Goal: Information Seeking & Learning: Learn about a topic

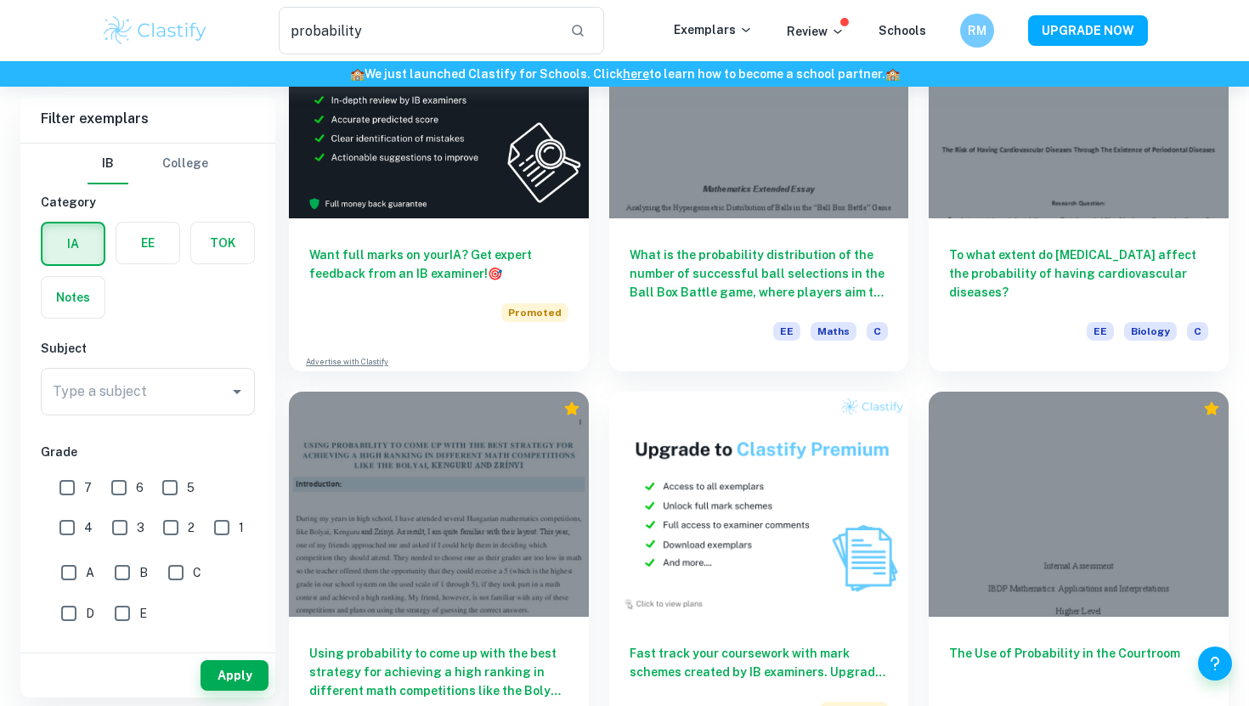
scroll to position [2712, 0]
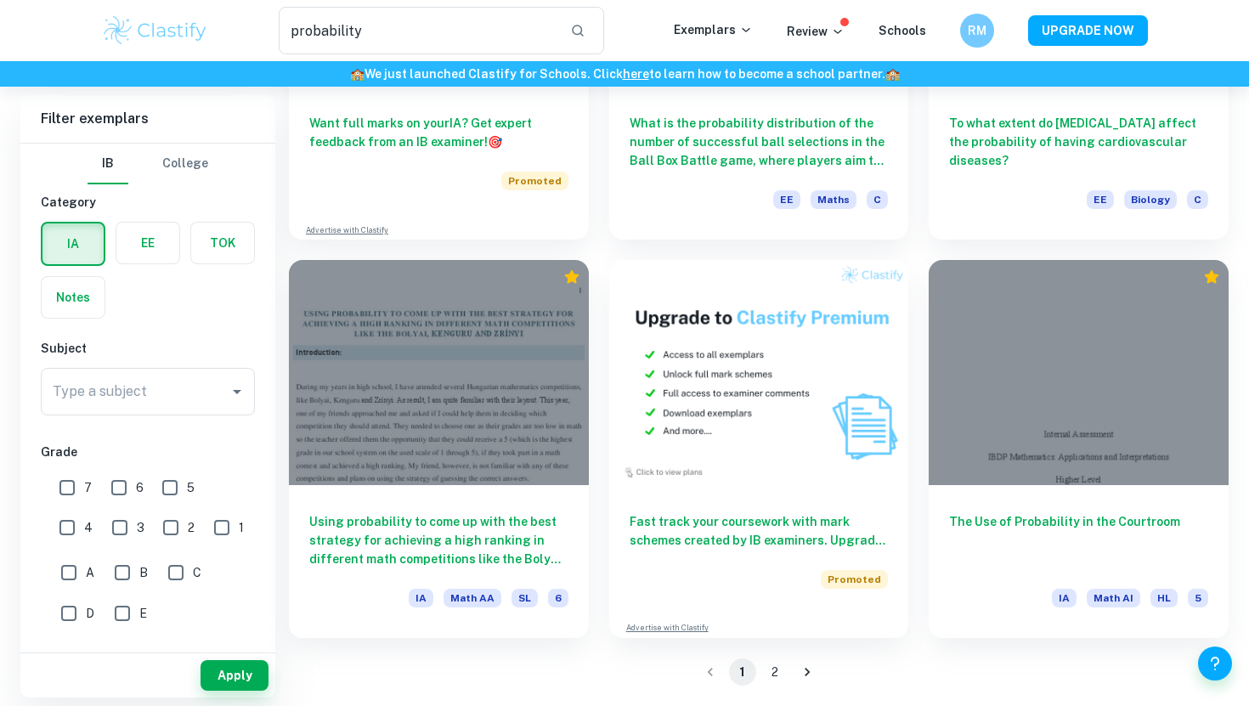
click at [779, 666] on button "2" at bounding box center [774, 672] width 27 height 27
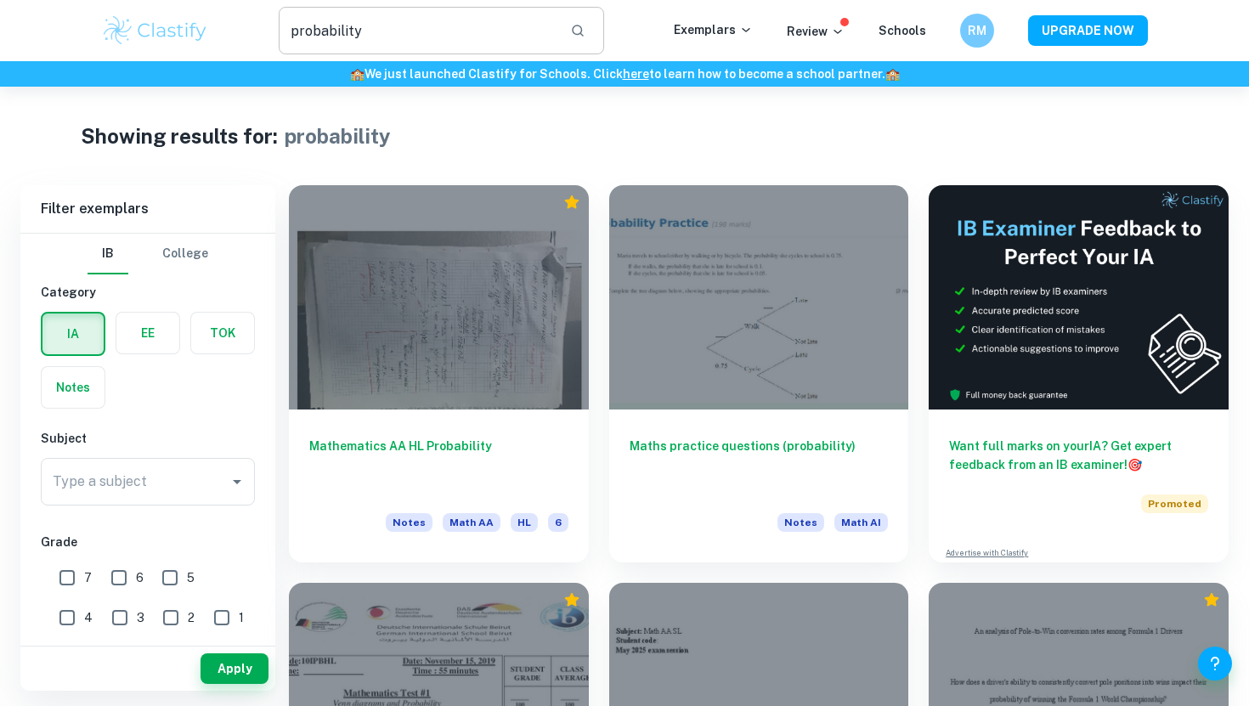
click at [381, 39] on input "probability" at bounding box center [418, 31] width 278 height 48
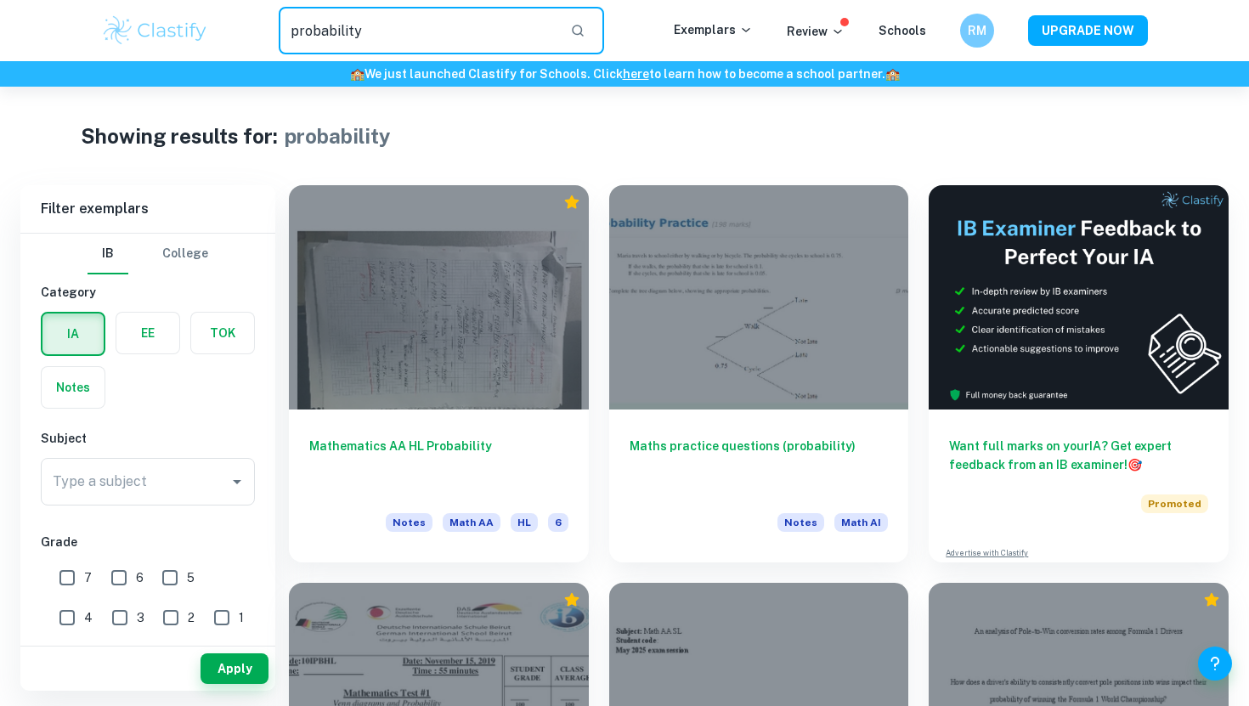
click at [381, 39] on input "probability" at bounding box center [418, 31] width 278 height 48
type input "model"
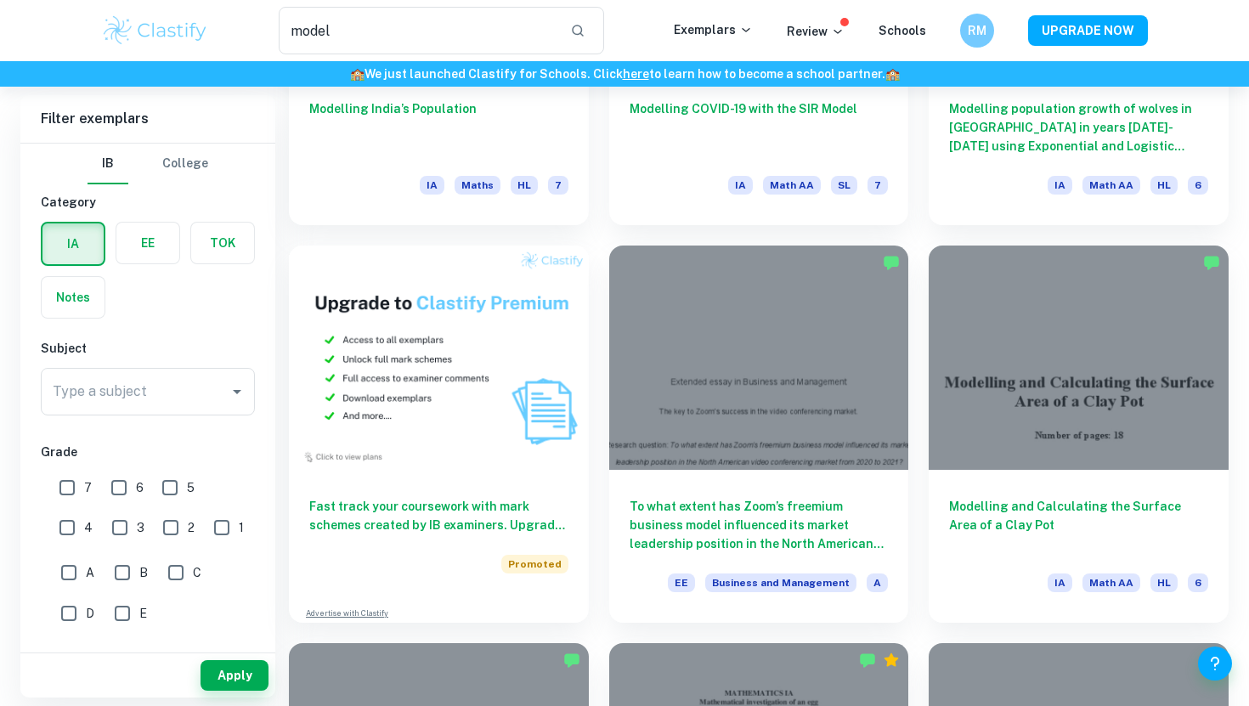
scroll to position [738, 0]
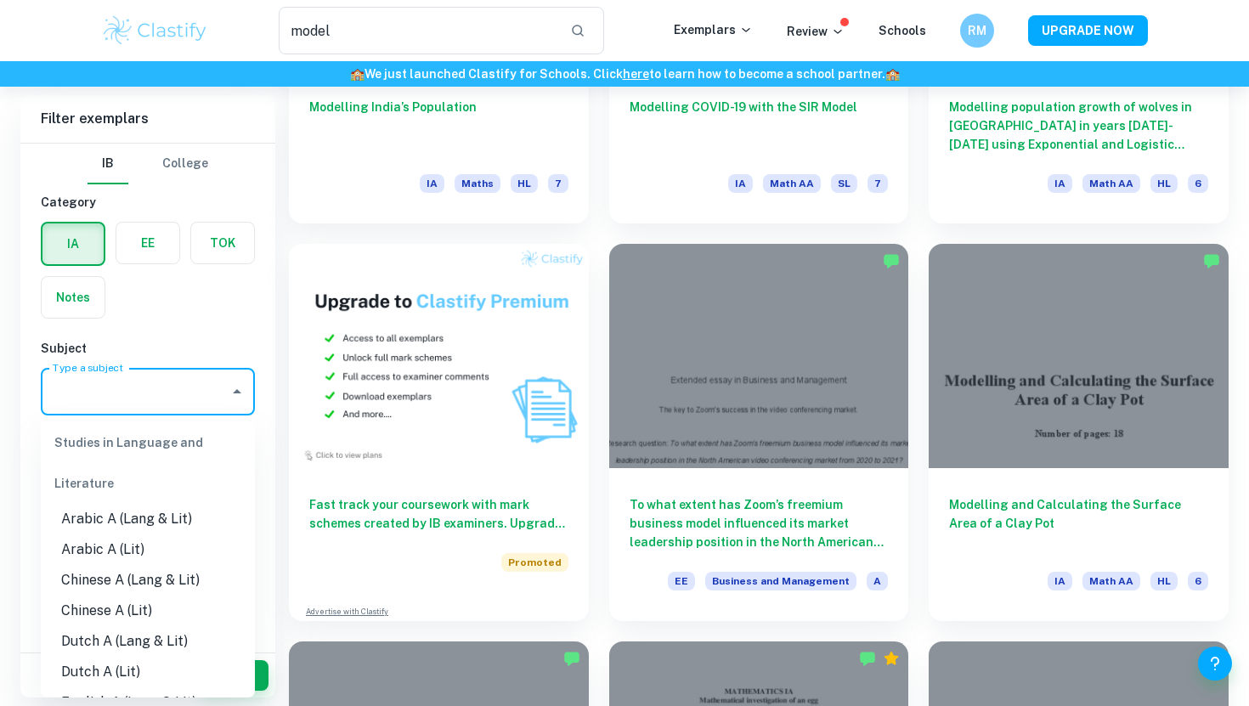
click at [158, 391] on input "Type a subject" at bounding box center [134, 392] width 173 height 32
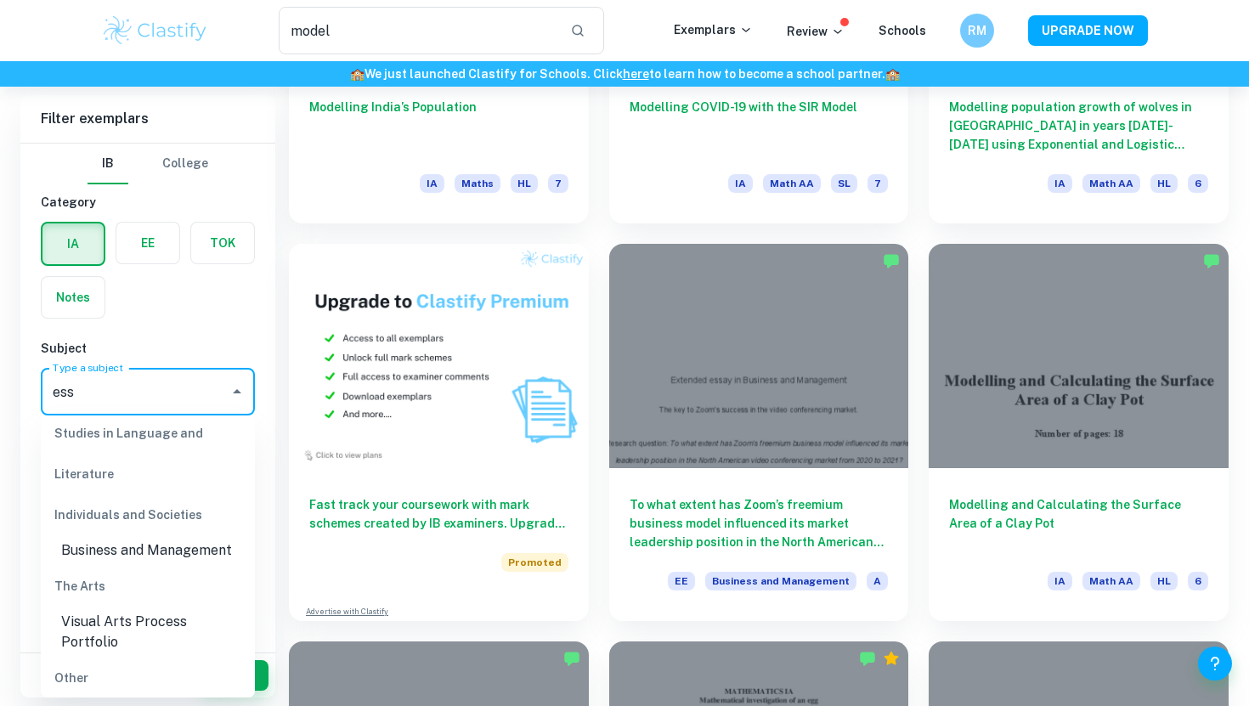
scroll to position [108, 0]
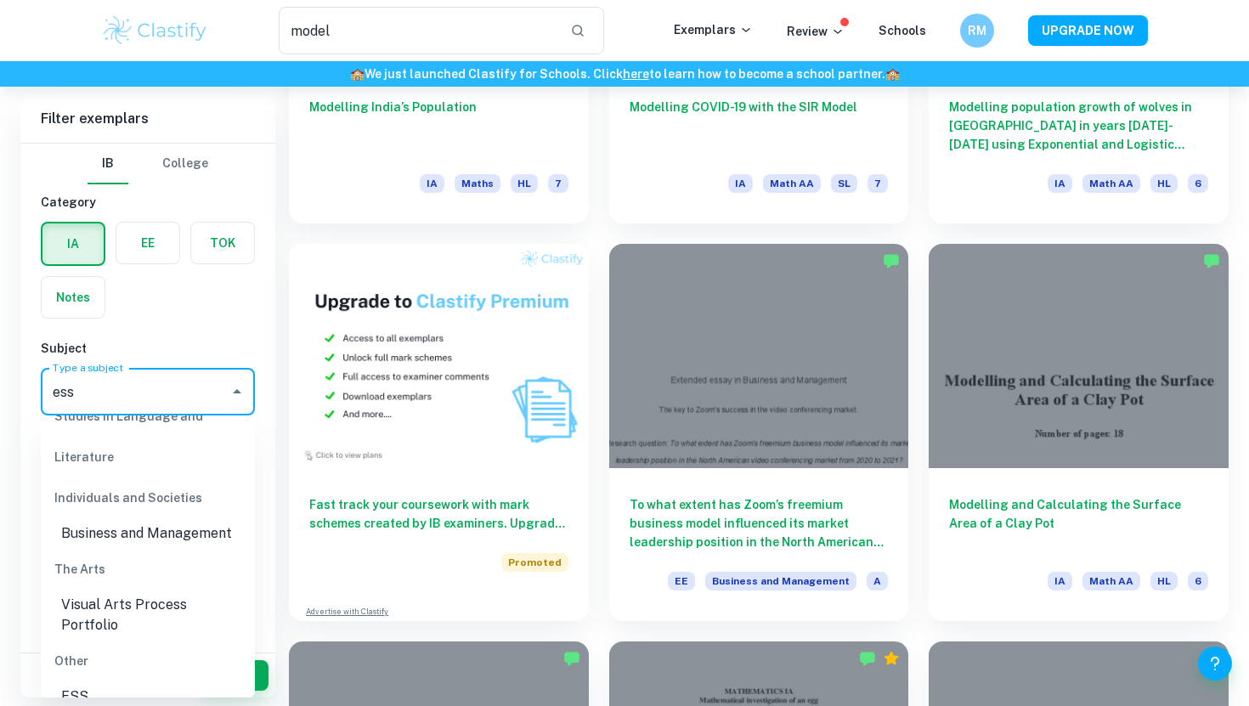
click at [158, 682] on li "ESS" at bounding box center [148, 697] width 214 height 31
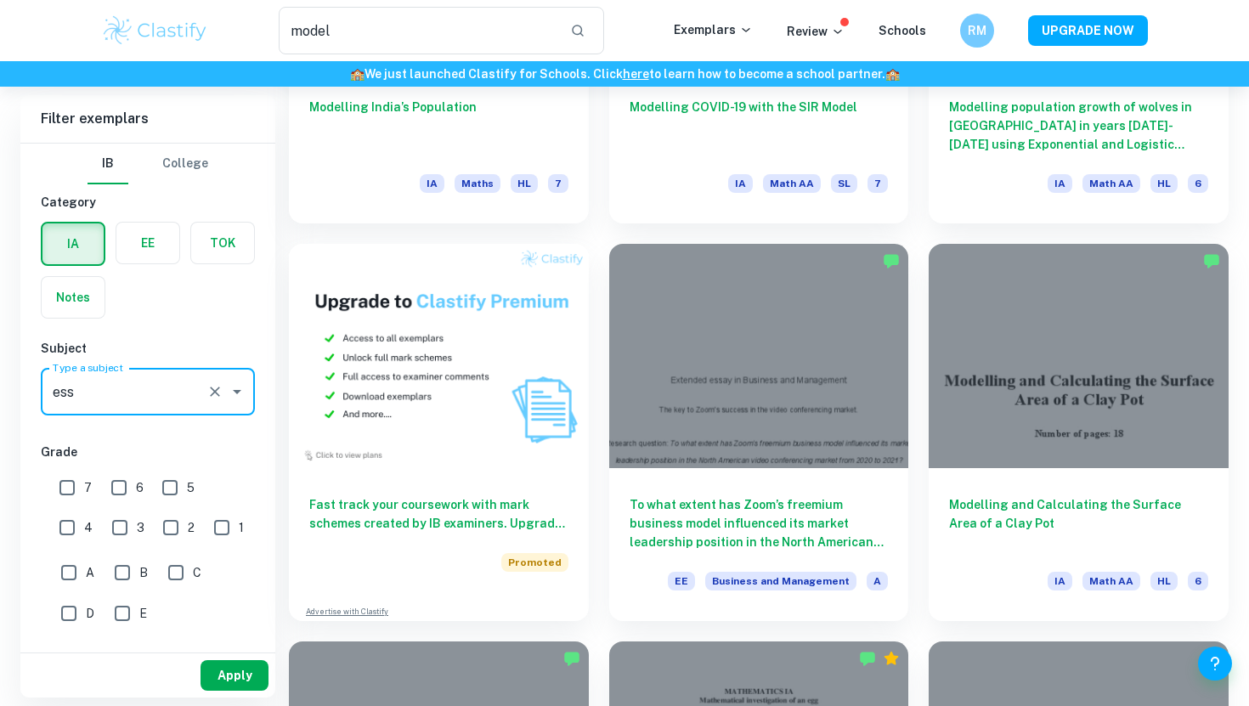
type input "ESS"
click at [232, 672] on button "Apply" at bounding box center [235, 675] width 68 height 31
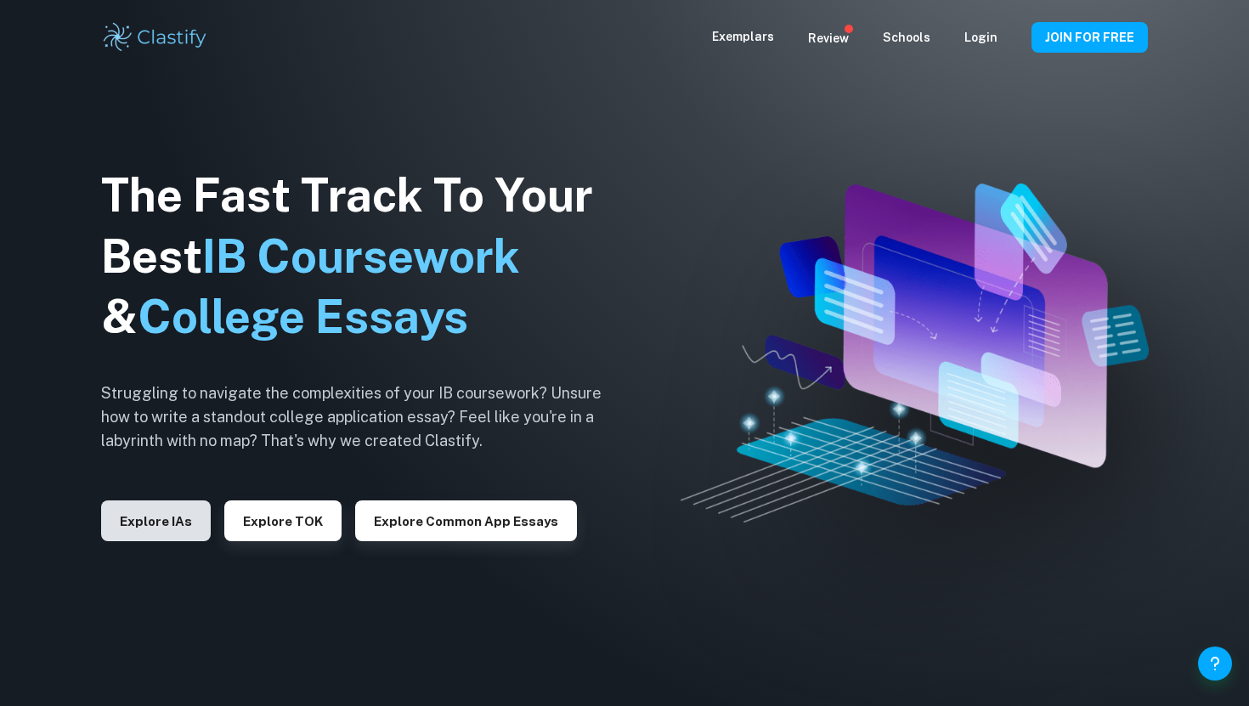
click at [176, 522] on button "Explore IAs" at bounding box center [156, 521] width 110 height 41
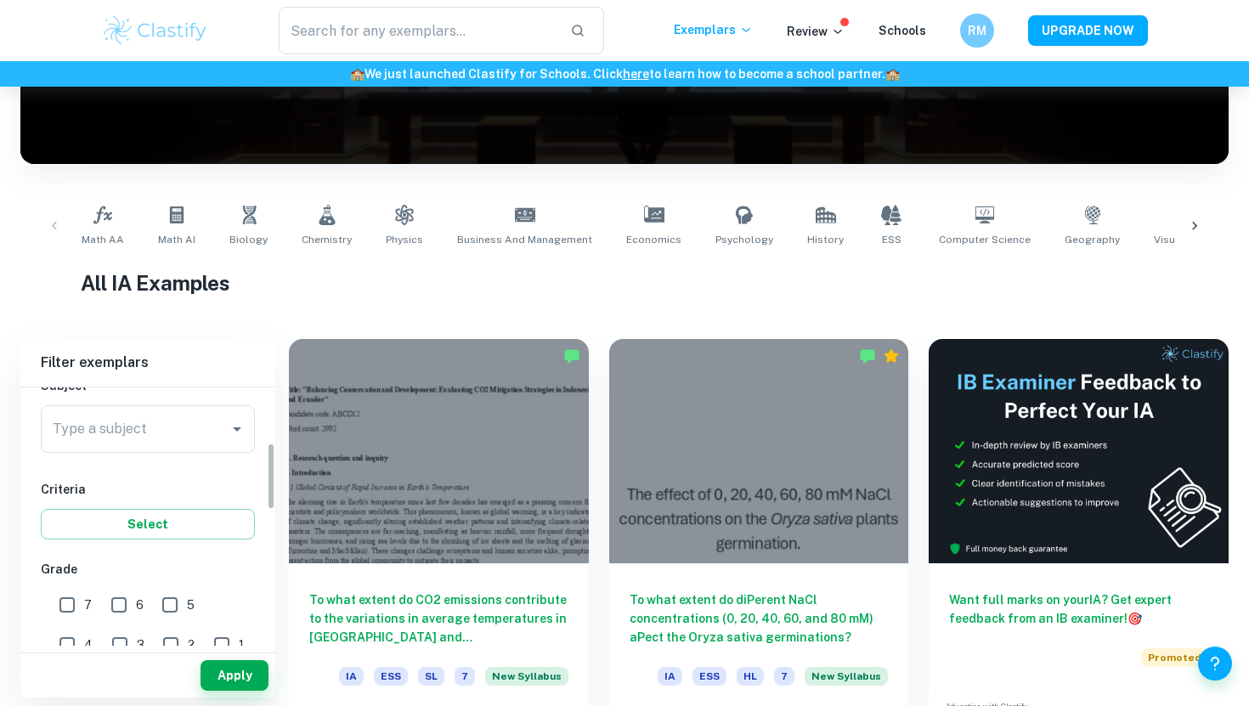
scroll to position [204, 0]
click at [881, 213] on icon at bounding box center [891, 215] width 20 height 20
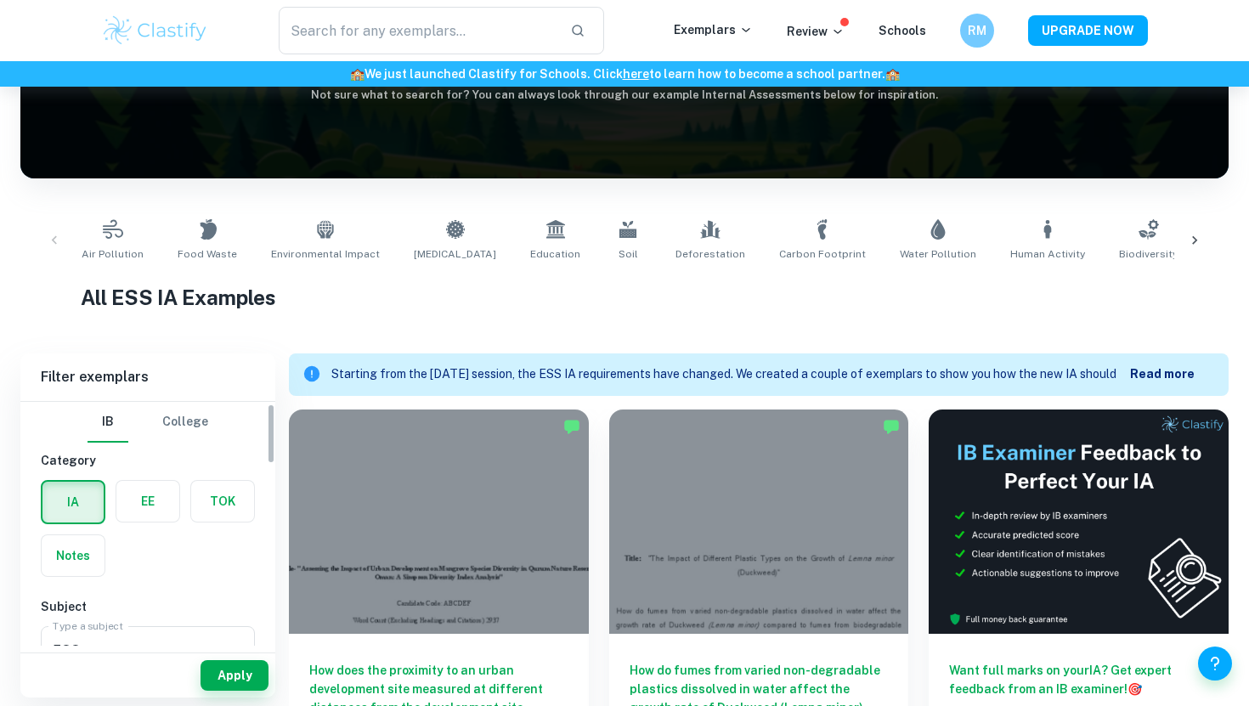
scroll to position [21, 0]
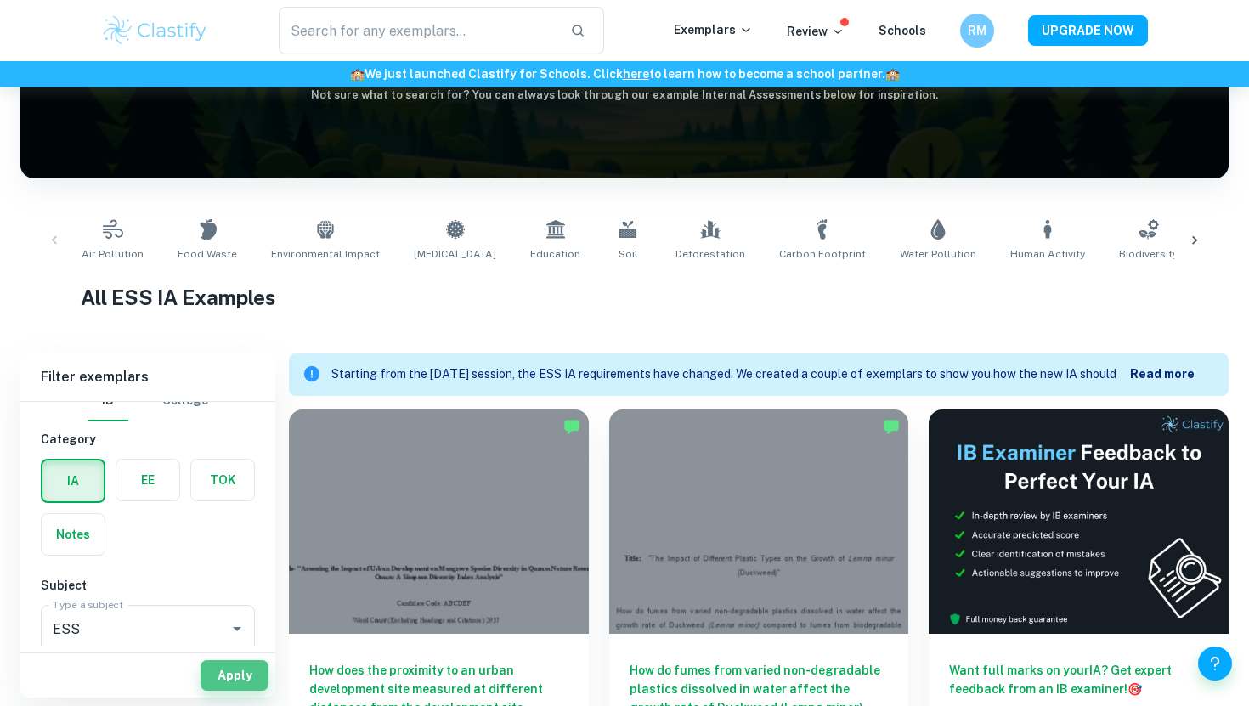
click at [246, 673] on button "Apply" at bounding box center [235, 675] width 68 height 31
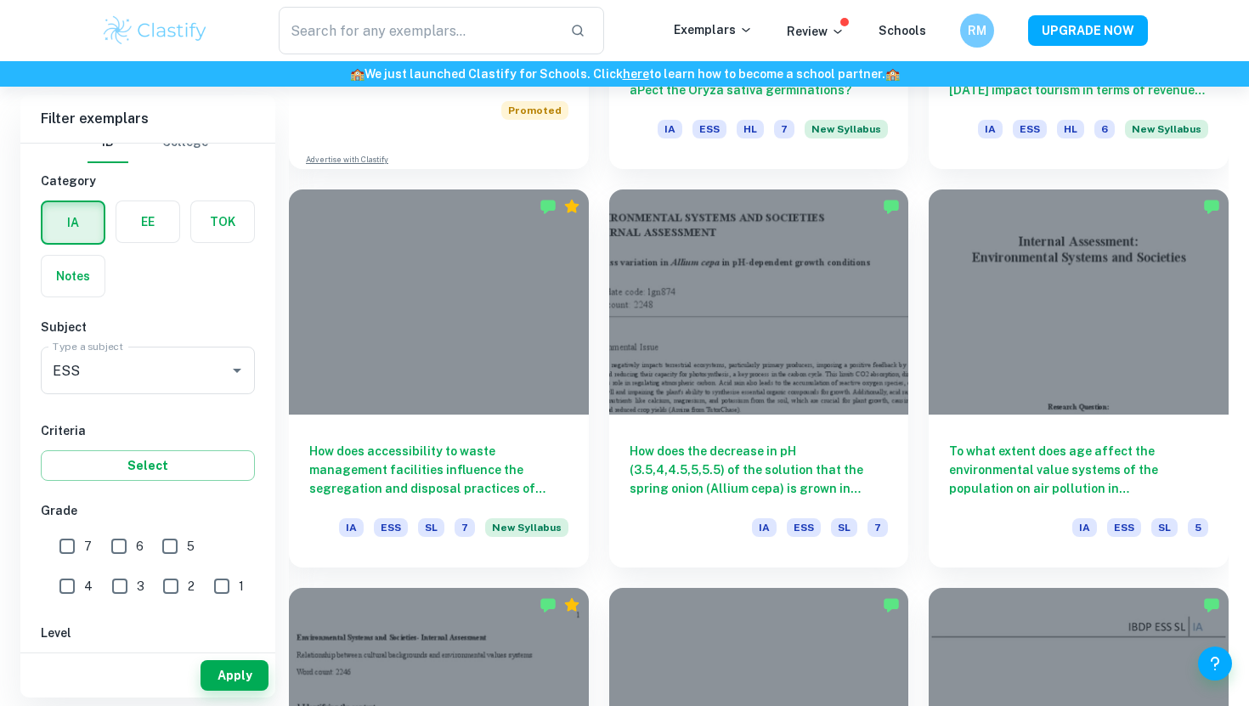
scroll to position [1647, 0]
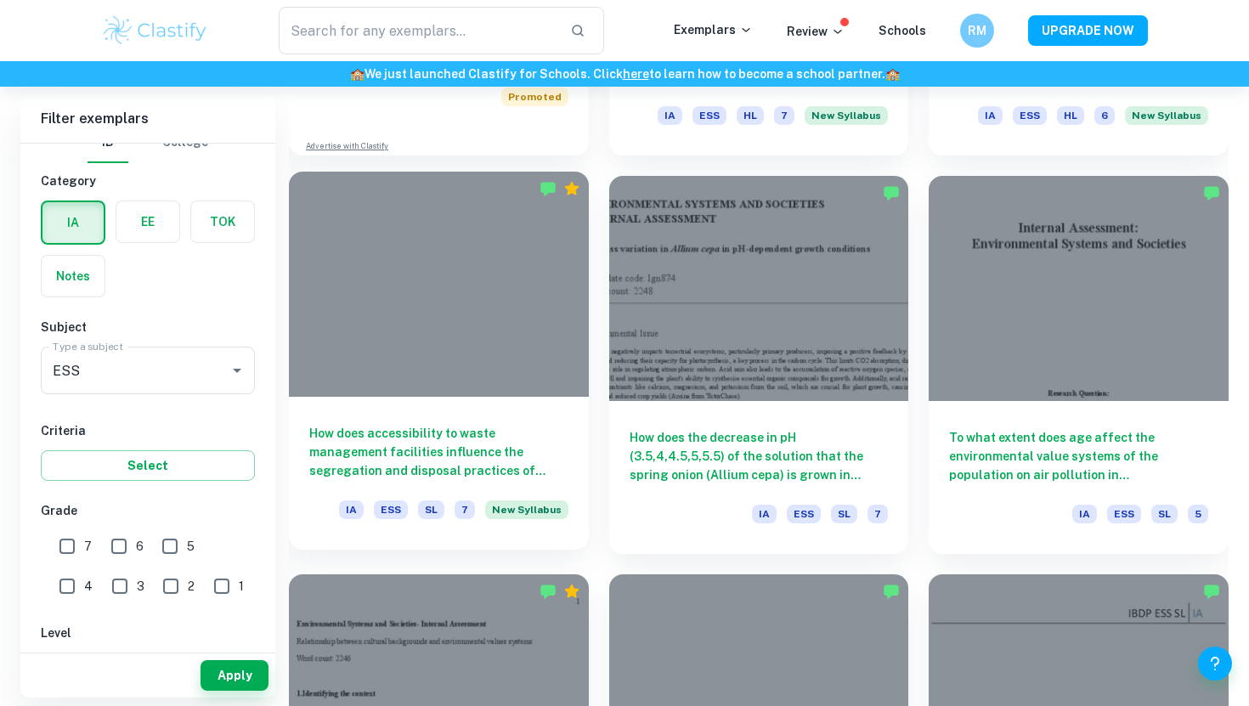
click at [460, 450] on h6 "How does accessibility to waste management facilities influence the segregation…" at bounding box center [438, 452] width 259 height 56
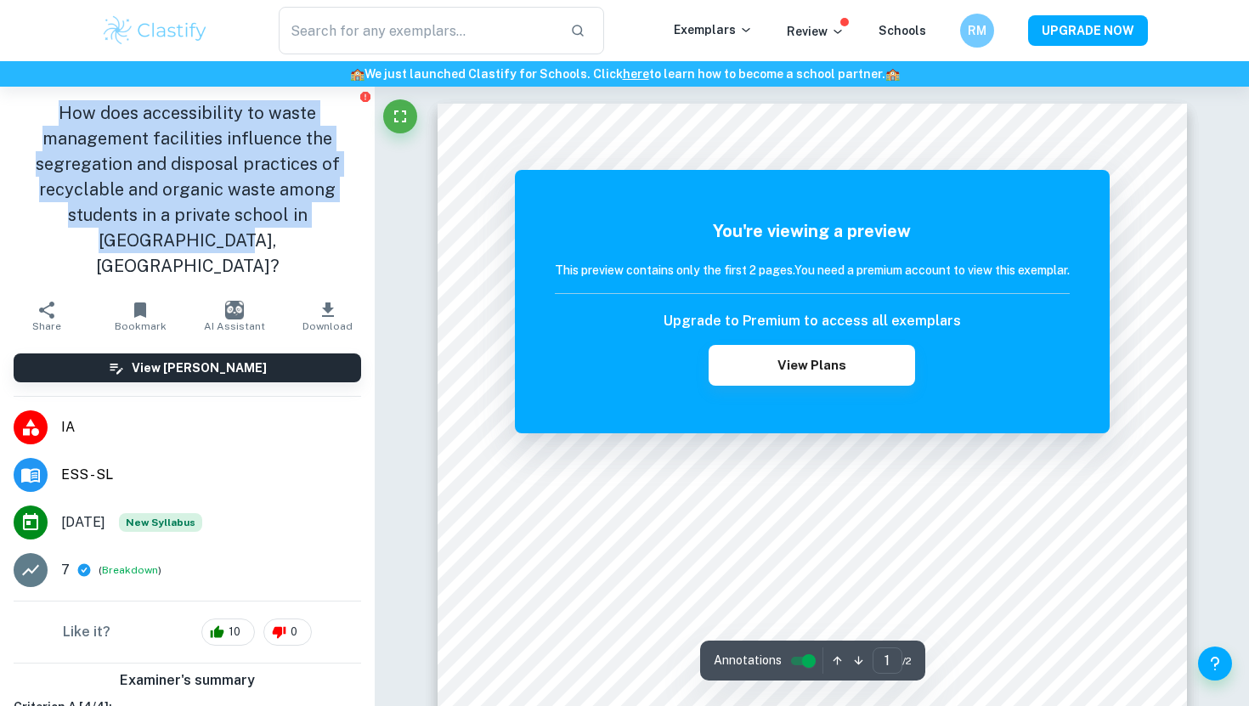
drag, startPoint x: 235, startPoint y: 243, endPoint x: 58, endPoint y: 110, distance: 222.1
click at [58, 109] on h1 "How does accessibility to waste management facilities influence the segregation…" at bounding box center [188, 189] width 348 height 178
click at [58, 110] on h1 "How does accessibility to waste management facilities influence the segregation…" at bounding box center [188, 189] width 348 height 178
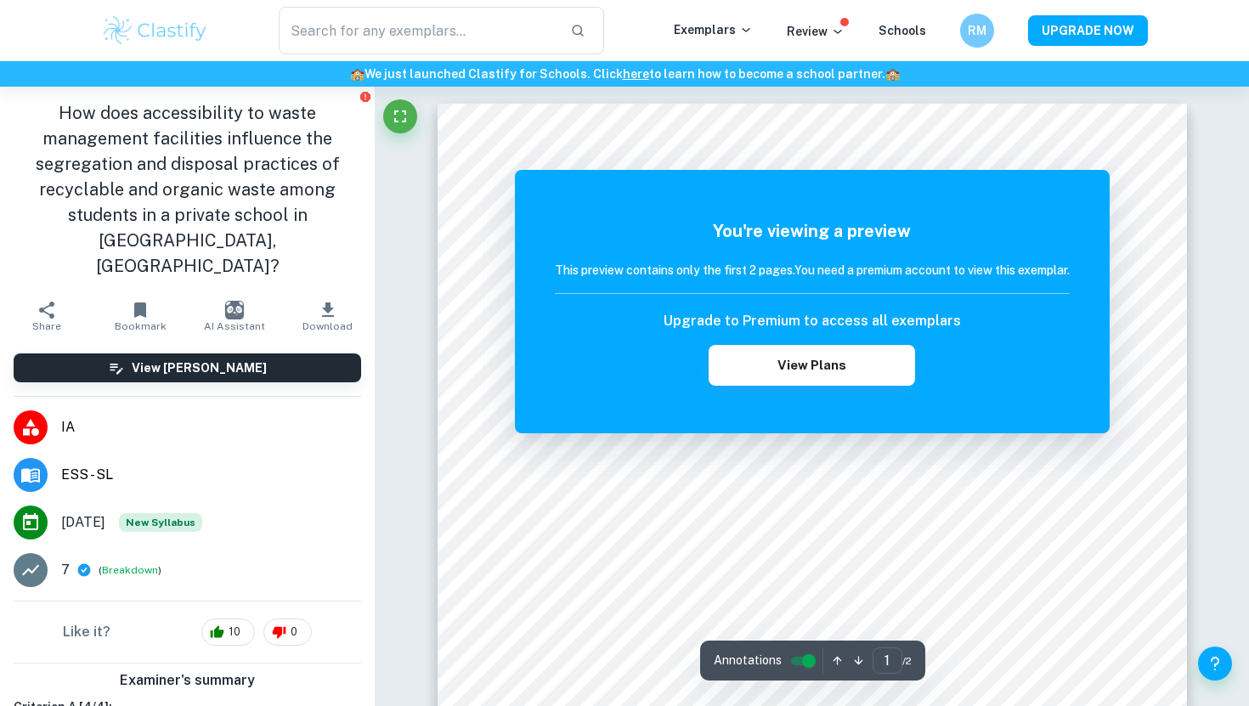
click at [78, 110] on h1 "How does accessibility to waste management facilities influence the segregation…" at bounding box center [188, 189] width 348 height 178
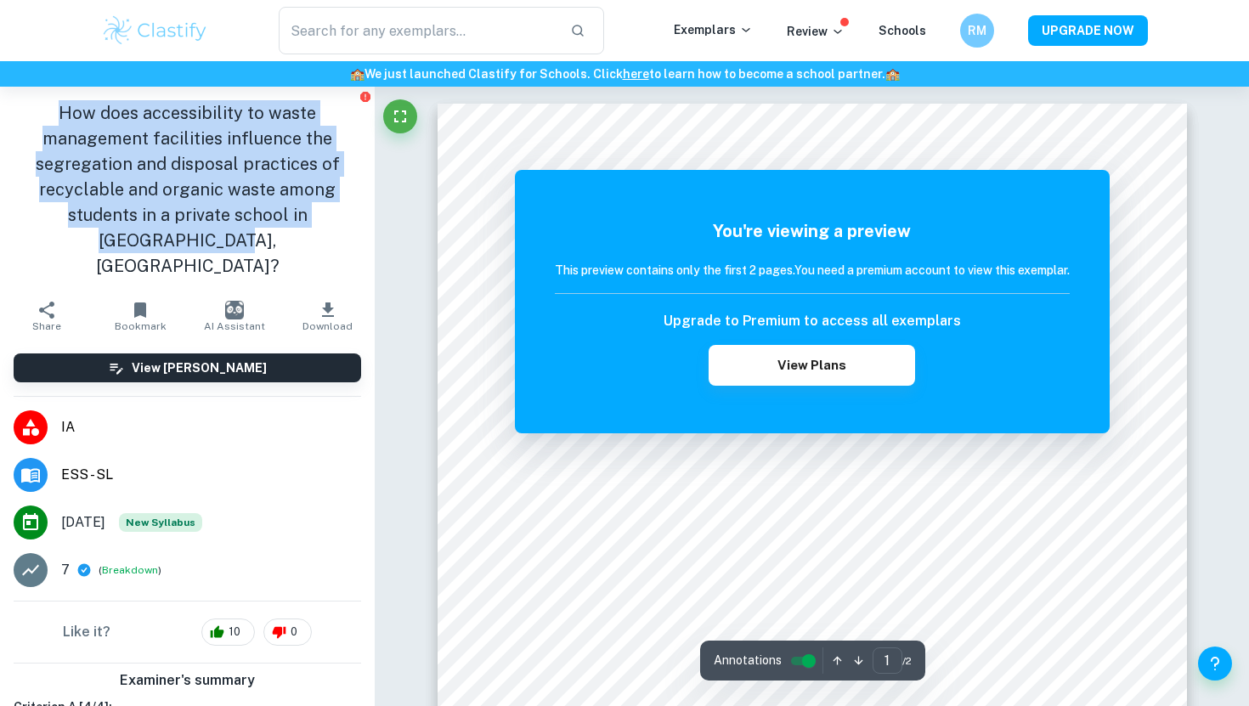
drag, startPoint x: 50, startPoint y: 109, endPoint x: 325, endPoint y: 247, distance: 308.2
click at [328, 249] on h1 "How does accessibility to waste management facilities influence the segregation…" at bounding box center [188, 189] width 348 height 178
click at [325, 247] on h1 "How does accessibility to waste management facilities influence the segregation…" at bounding box center [188, 189] width 348 height 178
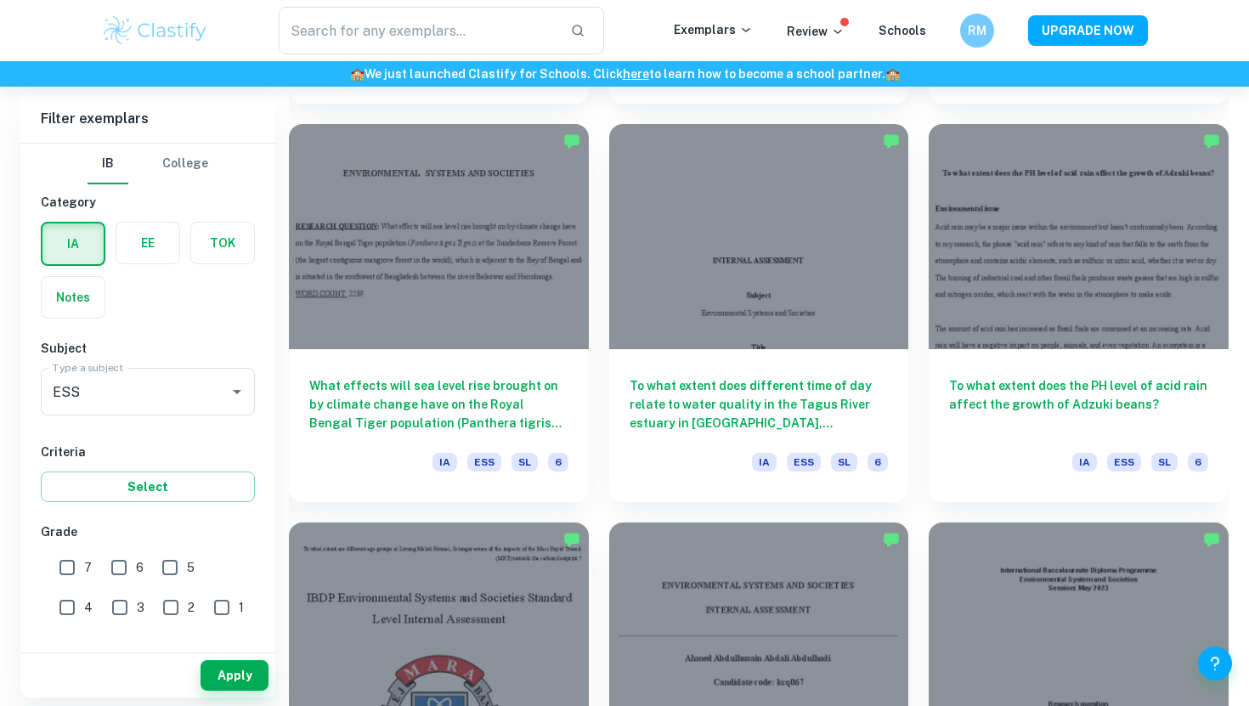
scroll to position [4092, 0]
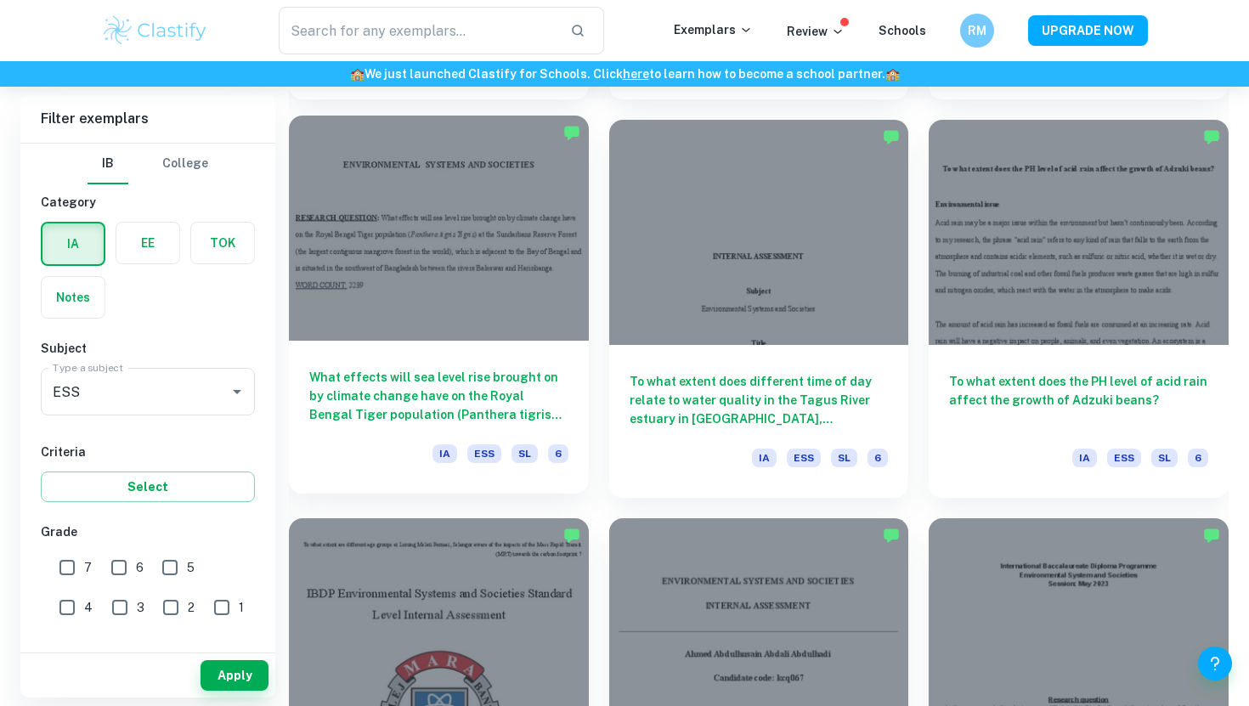
click at [445, 404] on h6 "What effects will sea level rise brought on by climate change have on the Royal…" at bounding box center [438, 396] width 259 height 56
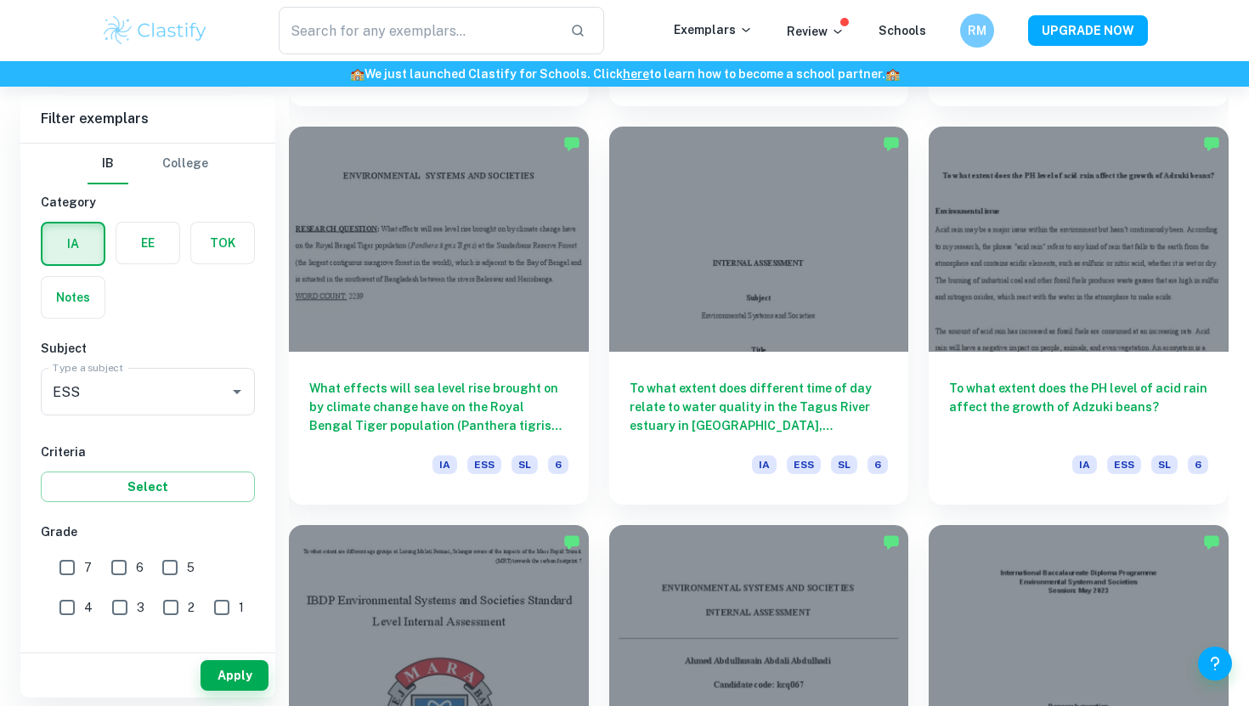
scroll to position [4088, 0]
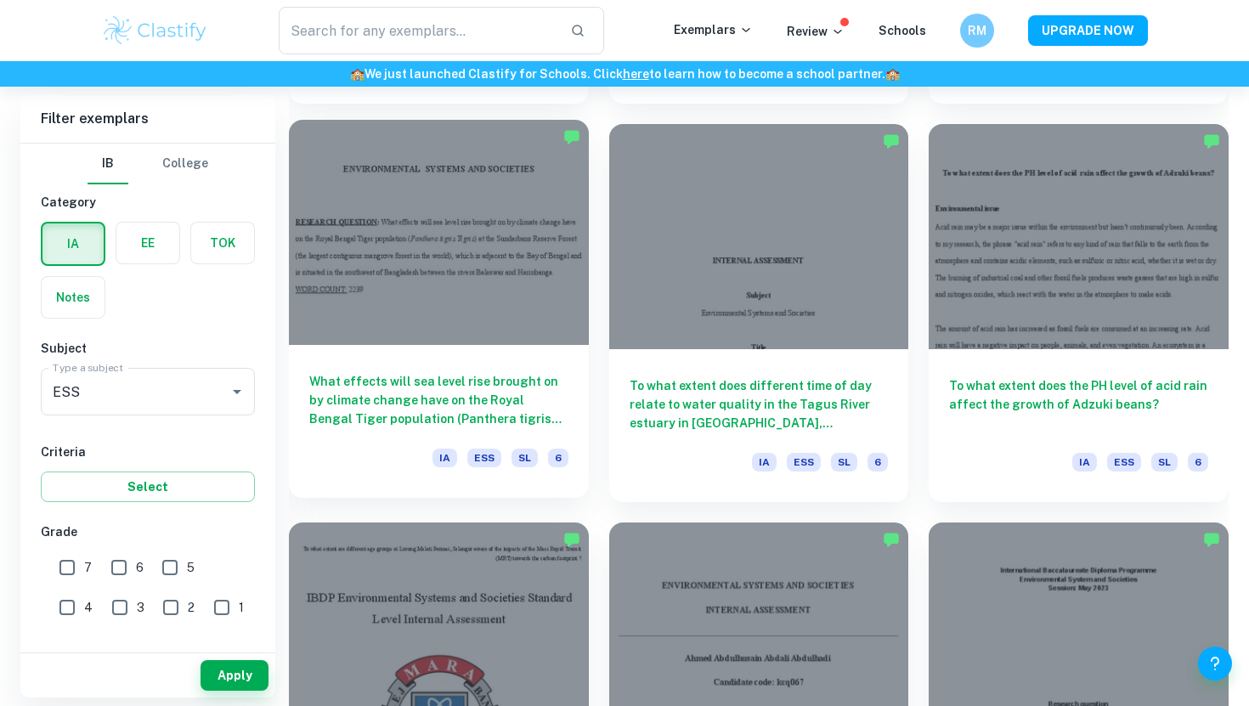
click at [505, 373] on h6 "What effects will sea level rise brought on by climate change have on the Royal…" at bounding box center [438, 400] width 259 height 56
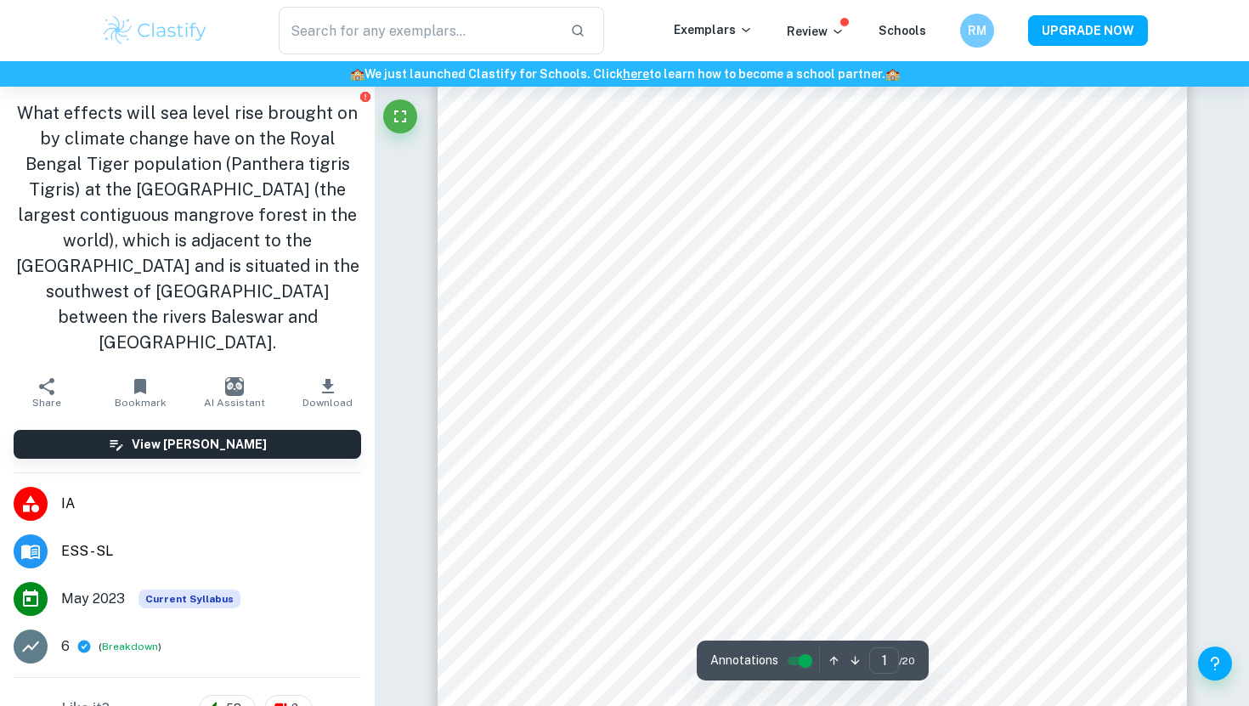
scroll to position [206, 0]
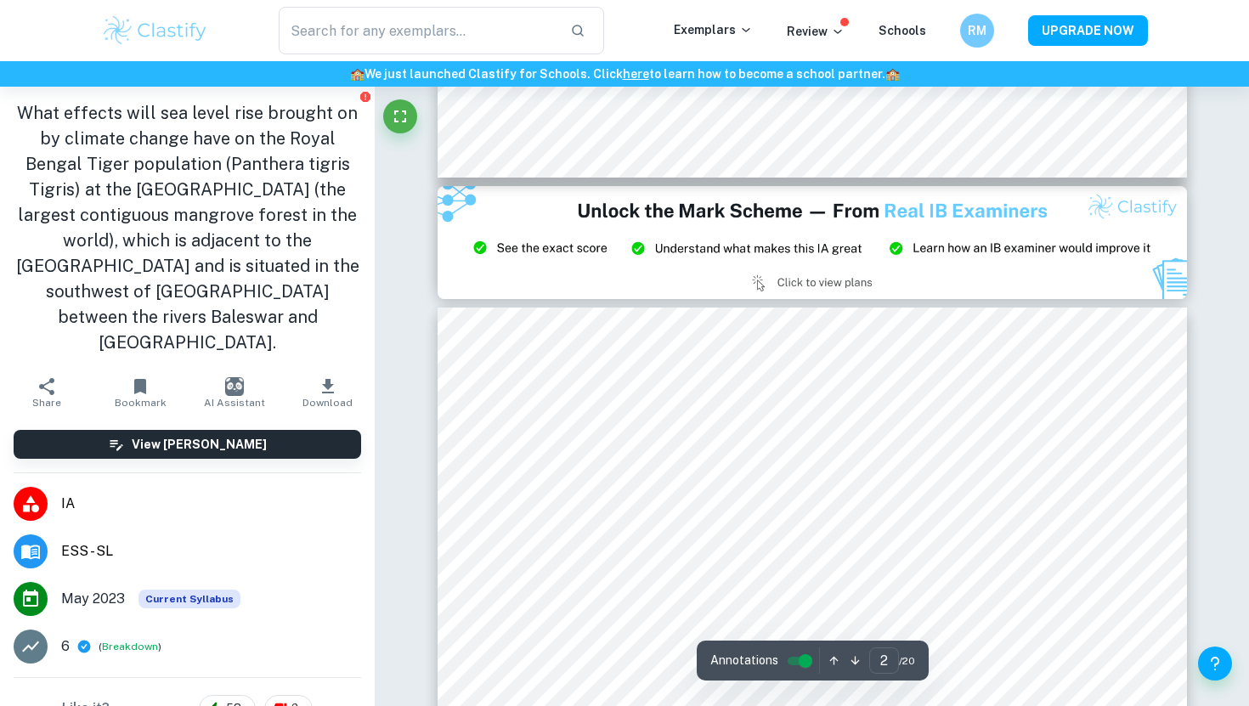
type input "3"
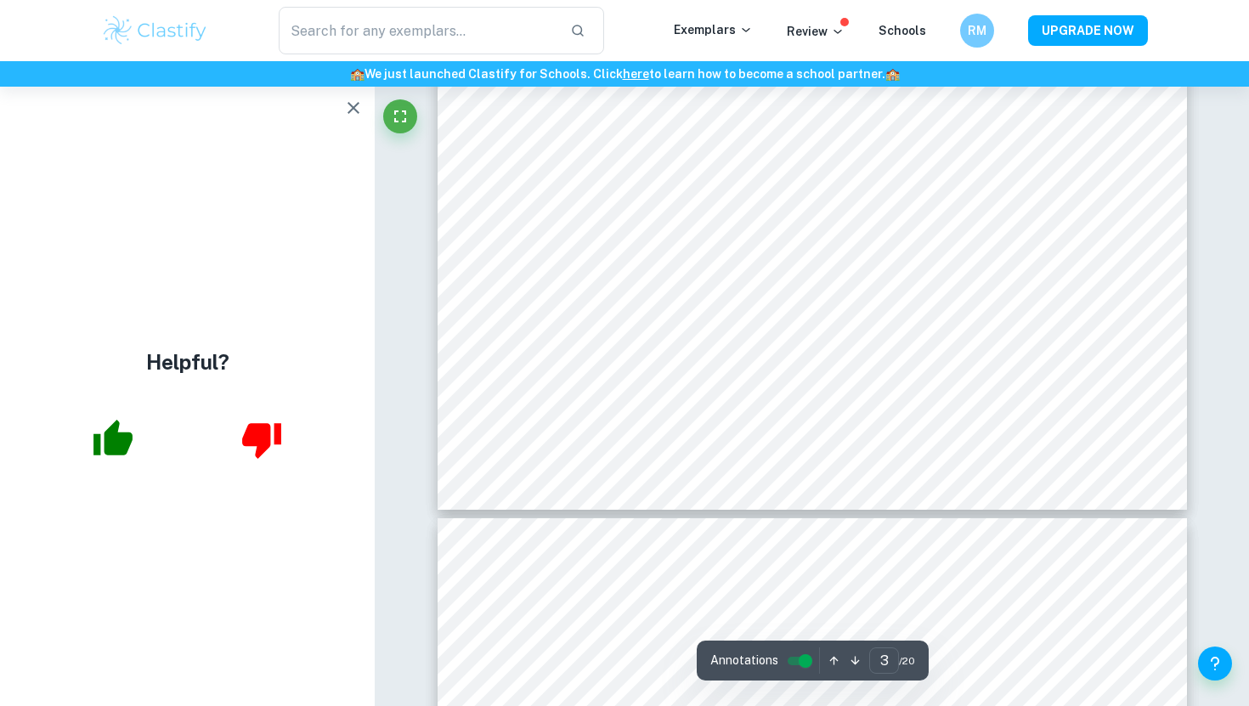
scroll to position [2766, 0]
